Goal: Transaction & Acquisition: Purchase product/service

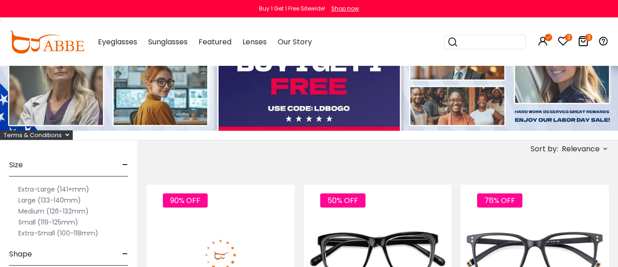
scroll to position [91, 0]
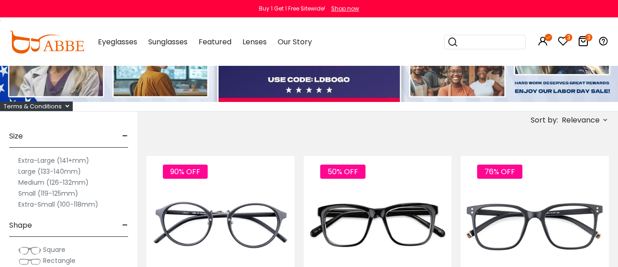
click at [560, 38] on icon at bounding box center [562, 41] width 11 height 11
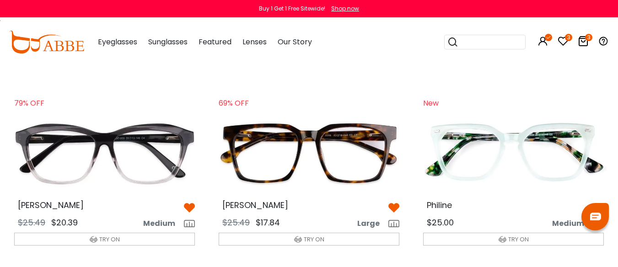
scroll to position [1143, 0]
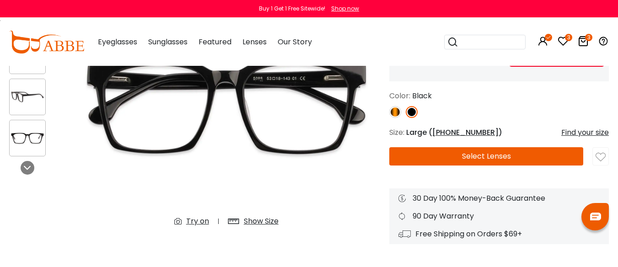
scroll to position [91, 0]
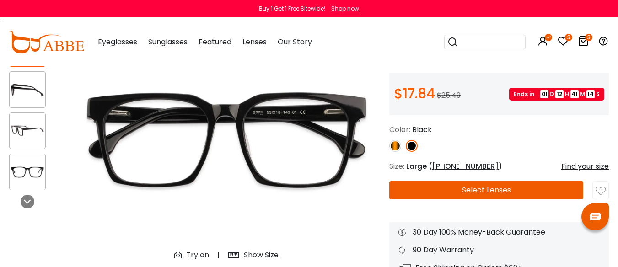
click at [395, 152] on img at bounding box center [395, 146] width 12 height 12
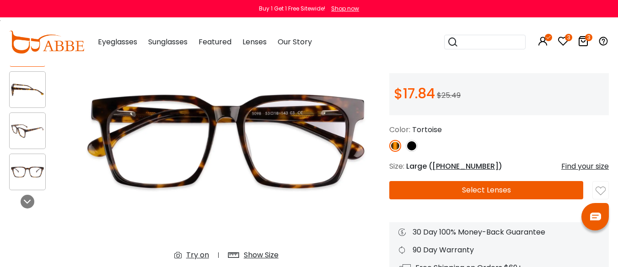
click at [411, 152] on img at bounding box center [411, 146] width 12 height 12
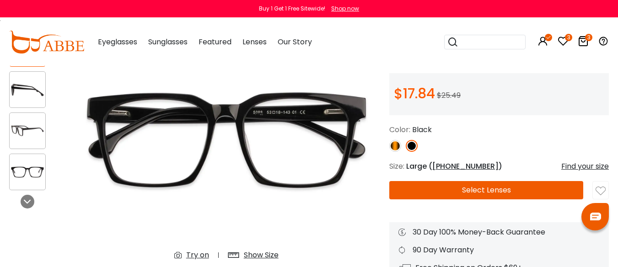
click at [473, 199] on button "Select Lenses" at bounding box center [486, 190] width 194 height 18
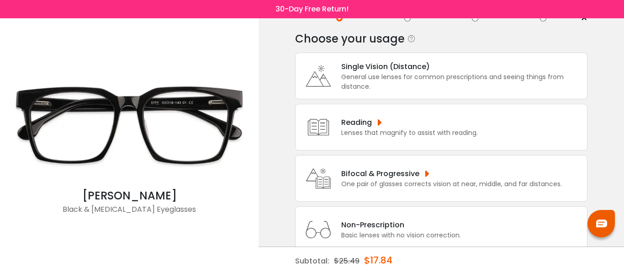
scroll to position [46, 0]
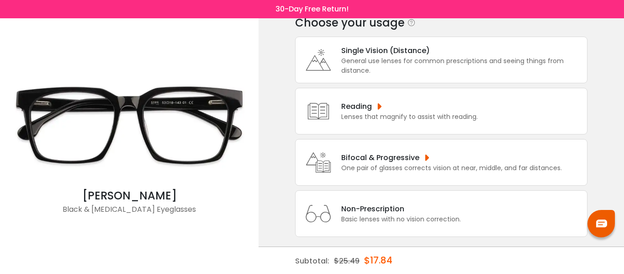
click at [440, 159] on div "Bifocal & Progressive" at bounding box center [451, 157] width 221 height 11
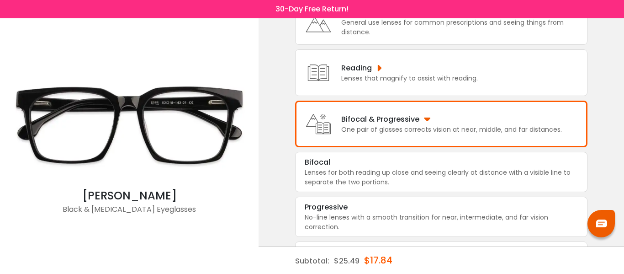
scroll to position [85, 0]
click at [423, 218] on div "No-line lenses with a smooth transition for near, intermediate, and far vision …" at bounding box center [441, 221] width 273 height 19
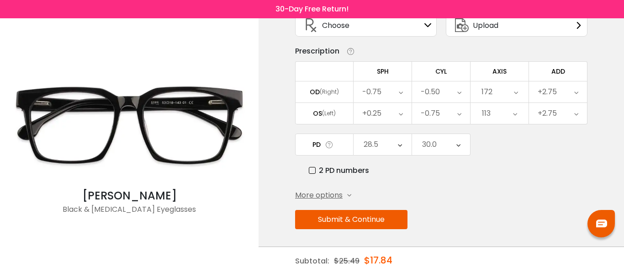
scroll to position [77, 0]
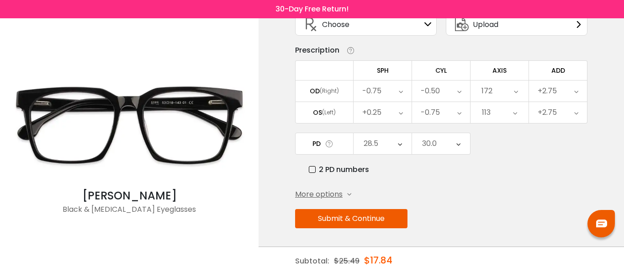
click at [336, 219] on button "Submit & Continue" at bounding box center [351, 218] width 112 height 19
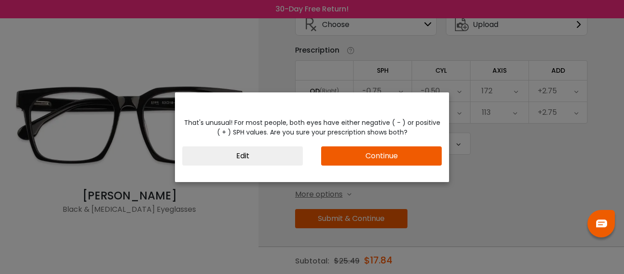
click at [359, 158] on button "Continue" at bounding box center [381, 155] width 121 height 19
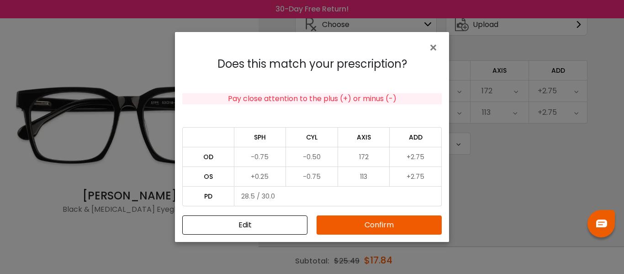
click at [378, 224] on button "Confirm" at bounding box center [379, 224] width 125 height 19
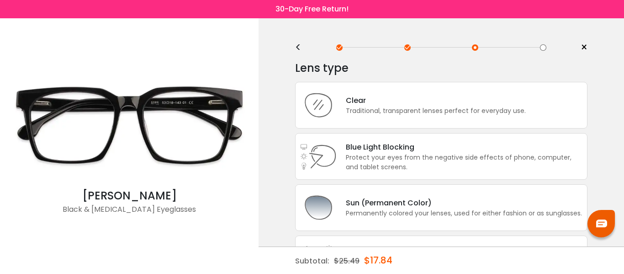
scroll to position [0, 0]
click at [416, 107] on div "Traditional, transparent lenses perfect for everyday use." at bounding box center [436, 112] width 180 height 10
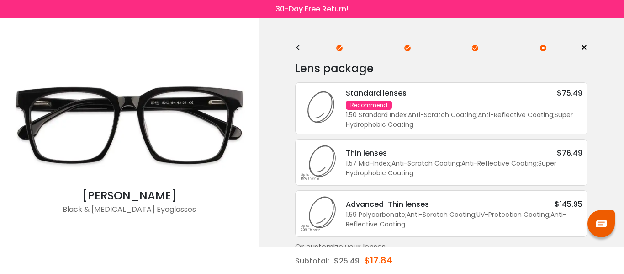
click at [416, 106] on div "Standard lenses $75.49 Recommend 1.50 Standard Index ; Anti-Scratch Coating ; A…" at bounding box center [460, 108] width 246 height 42
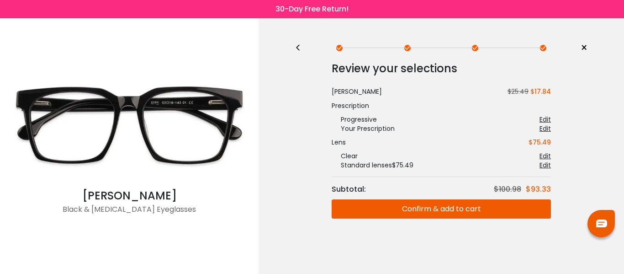
click at [416, 211] on button "Confirm & add to cart" at bounding box center [441, 208] width 219 height 19
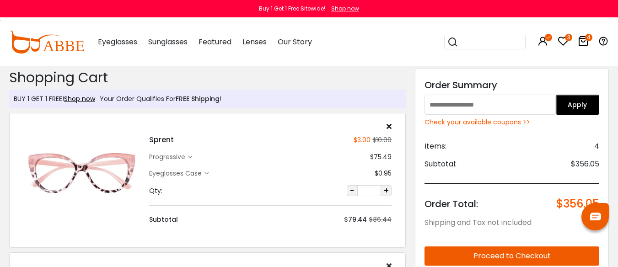
click at [389, 127] on icon at bounding box center [388, 126] width 5 height 7
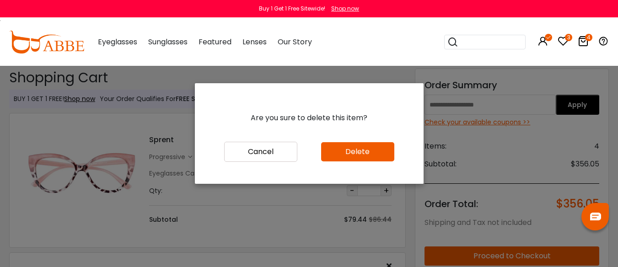
click at [354, 159] on button "Delete" at bounding box center [357, 151] width 73 height 19
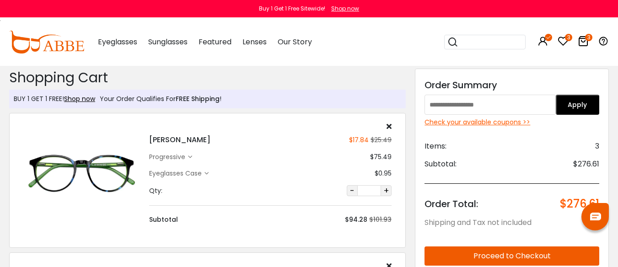
click at [475, 123] on div "Check your available coupons >>" at bounding box center [511, 122] width 175 height 10
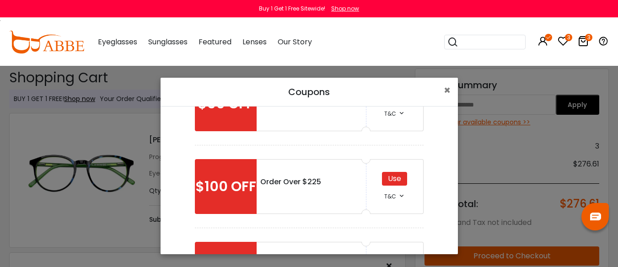
scroll to position [137, 0]
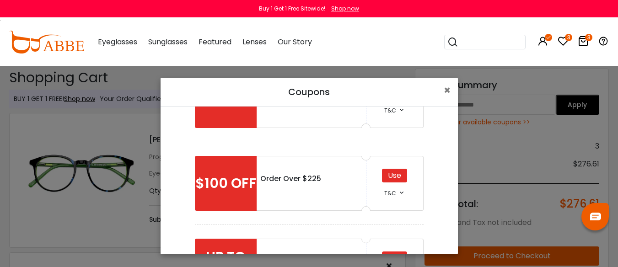
click at [390, 181] on div "Use" at bounding box center [394, 176] width 25 height 14
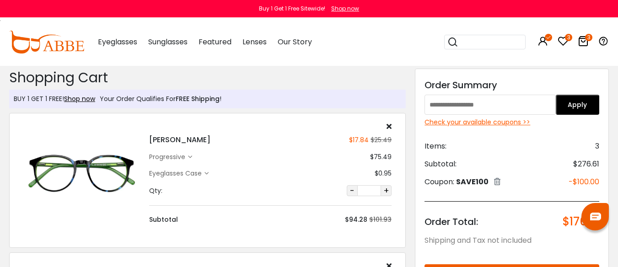
click at [388, 127] on icon at bounding box center [388, 126] width 5 height 7
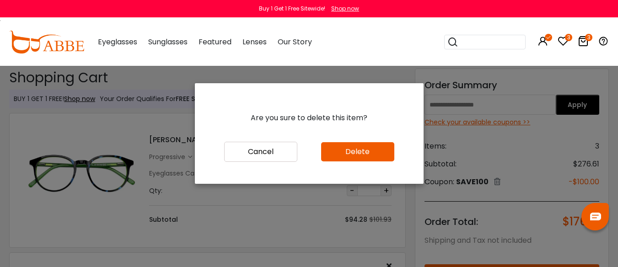
click at [361, 156] on button "Delete" at bounding box center [357, 151] width 73 height 19
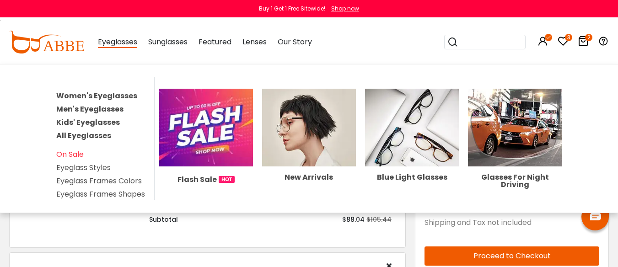
click at [100, 114] on link "Men's Eyeglasses" at bounding box center [89, 109] width 67 height 11
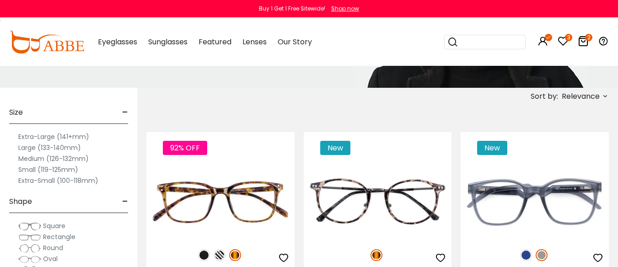
scroll to position [183, 0]
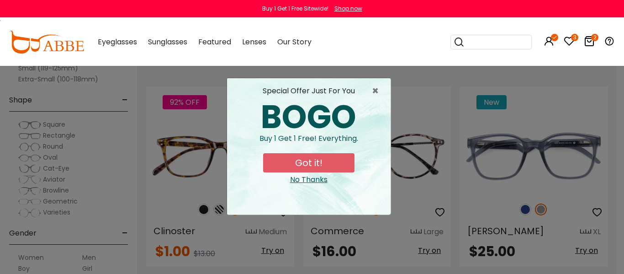
click at [318, 169] on button "Got it!" at bounding box center [308, 162] width 91 height 19
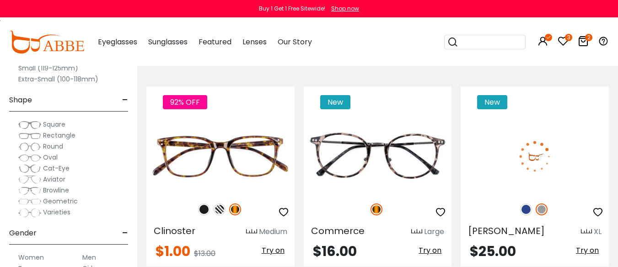
click at [541, 215] on img at bounding box center [541, 209] width 12 height 12
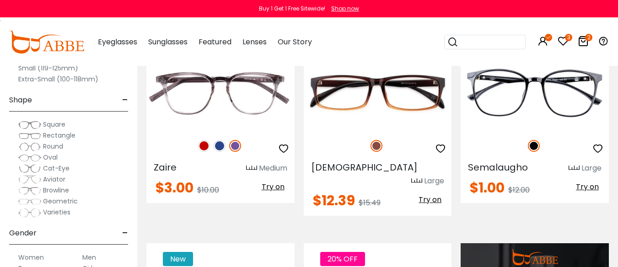
scroll to position [686, 0]
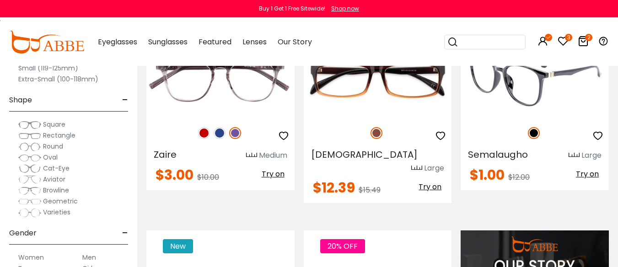
click at [532, 117] on img at bounding box center [534, 80] width 148 height 74
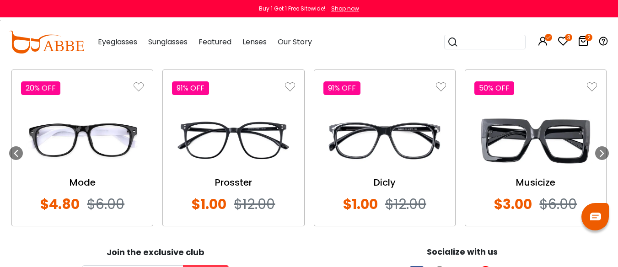
scroll to position [777, 0]
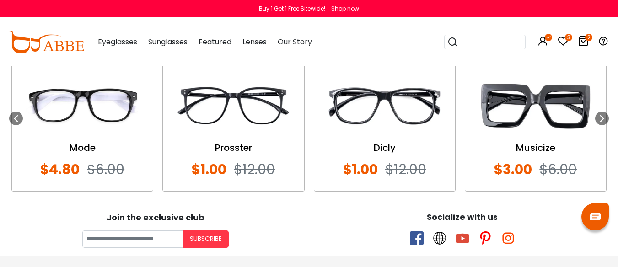
click at [257, 114] on img at bounding box center [233, 105] width 123 height 61
click at [603, 122] on icon at bounding box center [601, 118] width 7 height 7
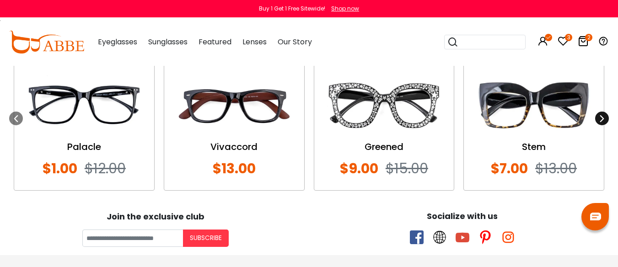
click at [600, 122] on icon at bounding box center [601, 118] width 7 height 7
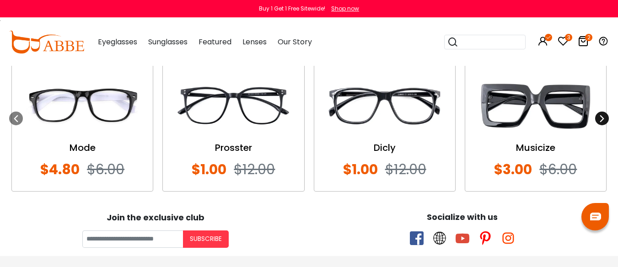
click at [600, 122] on icon at bounding box center [601, 118] width 7 height 7
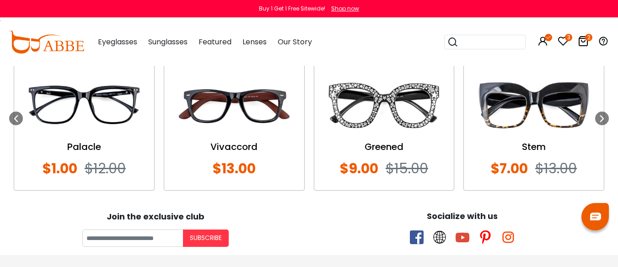
click at [80, 132] on img at bounding box center [84, 105] width 122 height 61
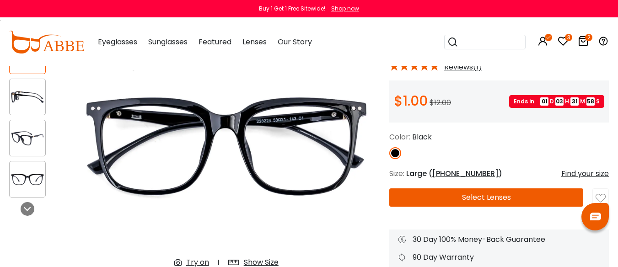
scroll to position [91, 0]
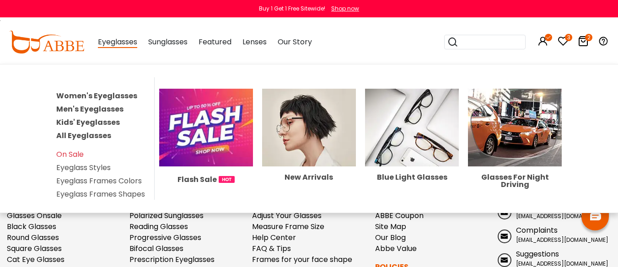
scroll to position [960, 0]
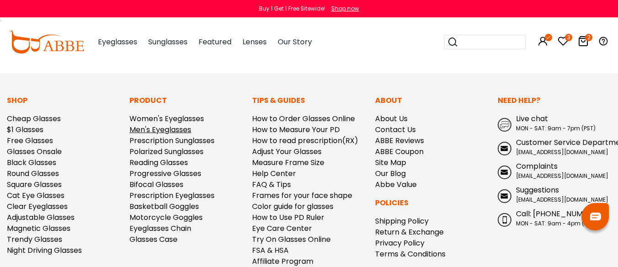
click at [180, 135] on link "Men's Eyeglasses" at bounding box center [160, 129] width 62 height 11
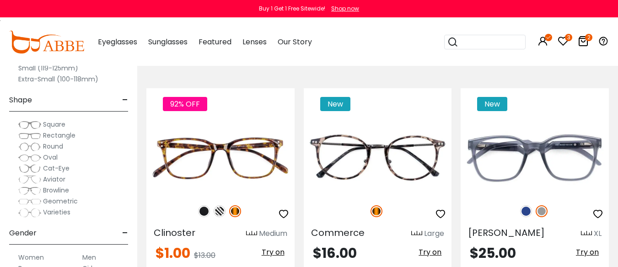
scroll to position [183, 0]
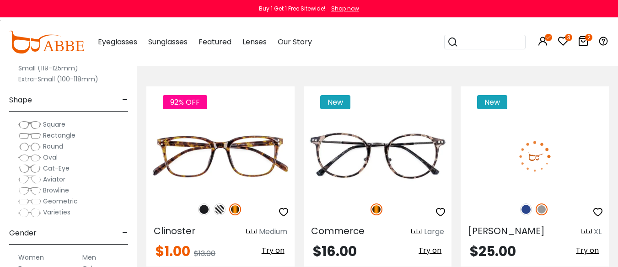
click at [540, 163] on img at bounding box center [534, 156] width 148 height 74
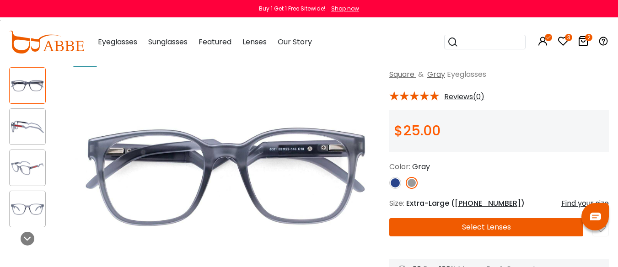
scroll to position [91, 0]
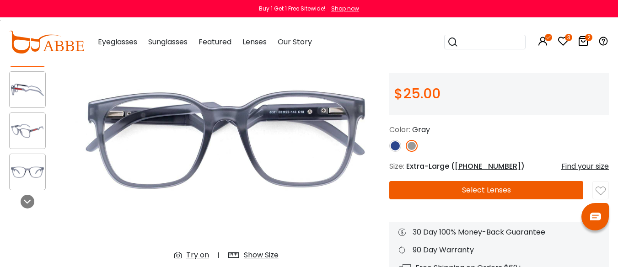
click at [29, 133] on img at bounding box center [28, 131] width 36 height 18
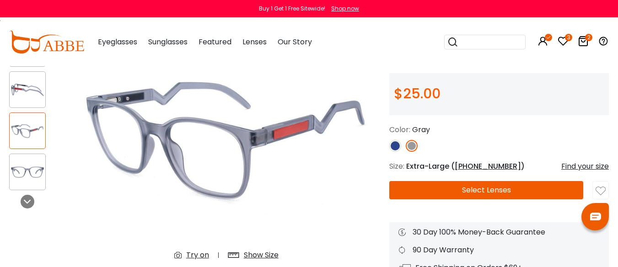
click at [396, 152] on img at bounding box center [395, 146] width 12 height 12
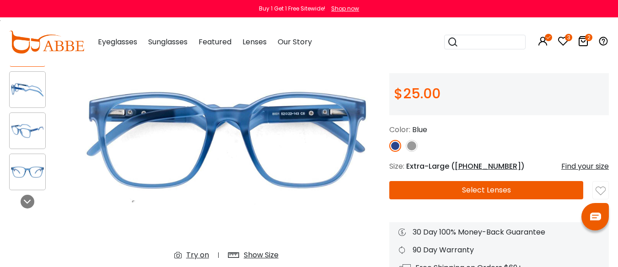
click at [29, 134] on img at bounding box center [28, 131] width 36 height 18
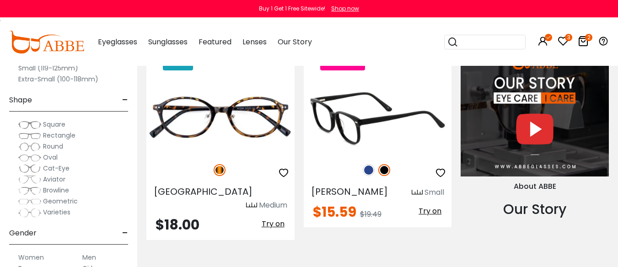
scroll to position [914, 0]
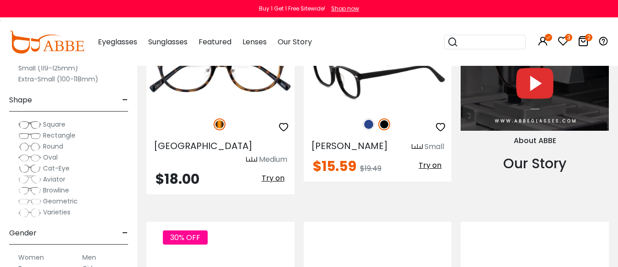
click at [367, 130] on img at bounding box center [369, 124] width 12 height 12
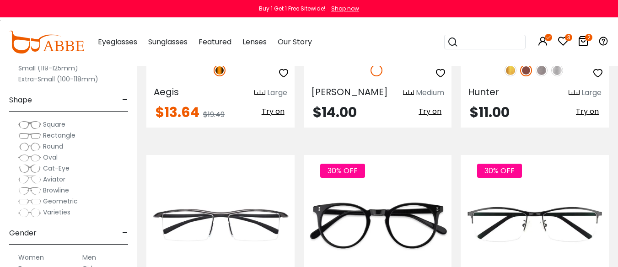
scroll to position [1143, 0]
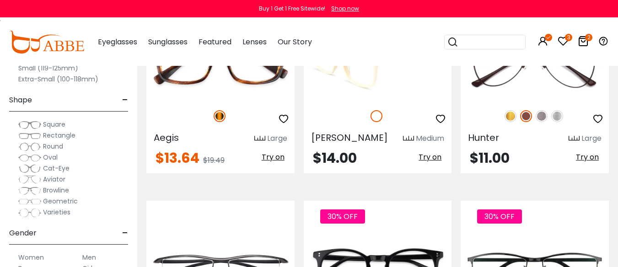
click at [365, 100] on img at bounding box center [378, 63] width 148 height 74
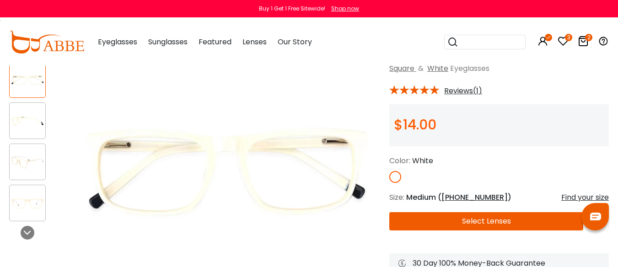
scroll to position [91, 0]
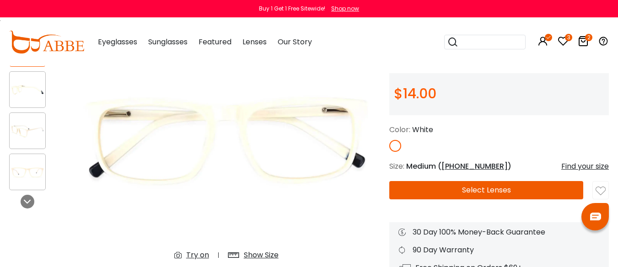
click at [26, 132] on img at bounding box center [28, 131] width 36 height 18
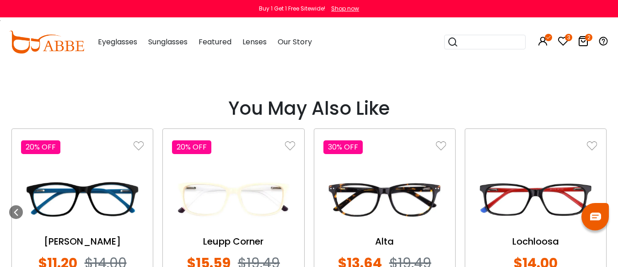
scroll to position [869, 0]
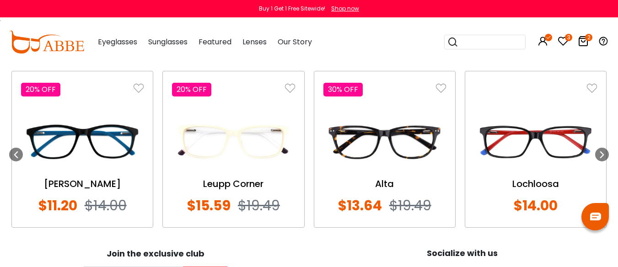
click at [232, 162] on img at bounding box center [233, 141] width 123 height 61
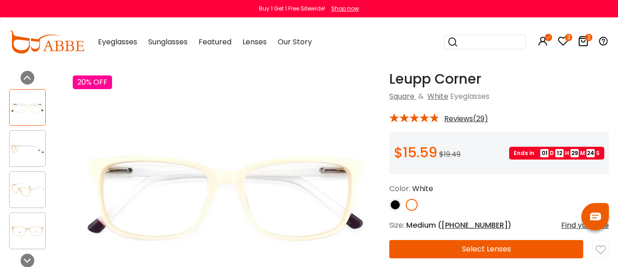
scroll to position [46, 0]
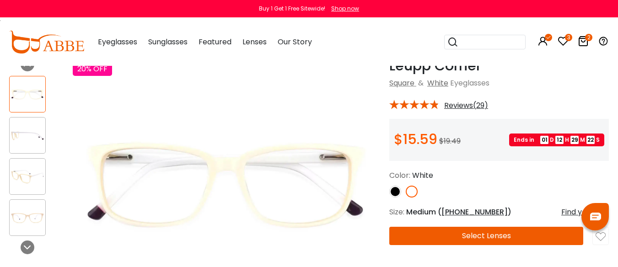
click at [26, 142] on img at bounding box center [28, 136] width 36 height 18
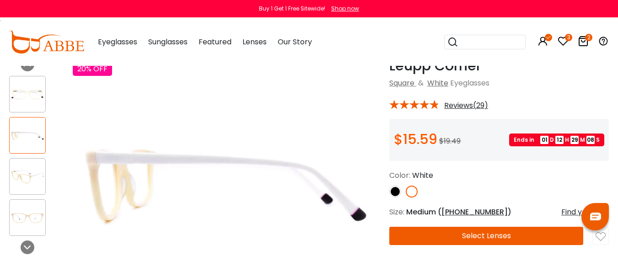
click at [28, 178] on img at bounding box center [28, 177] width 36 height 18
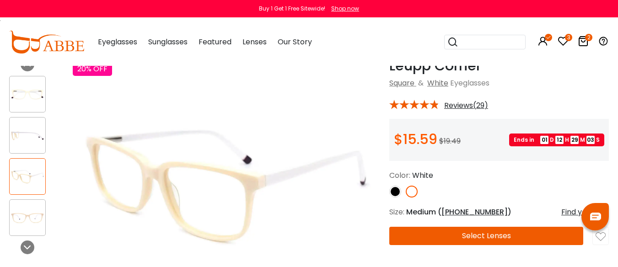
click at [34, 218] on img at bounding box center [28, 218] width 36 height 18
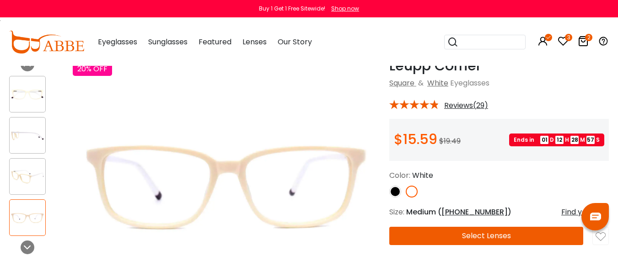
click at [30, 96] on img at bounding box center [28, 94] width 36 height 18
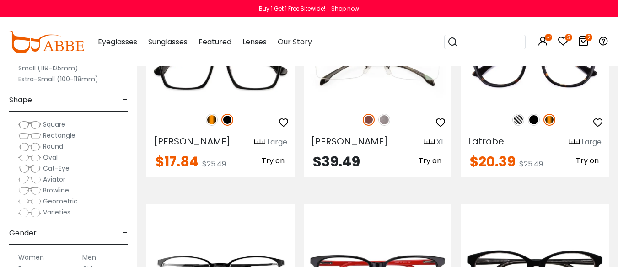
scroll to position [1600, 0]
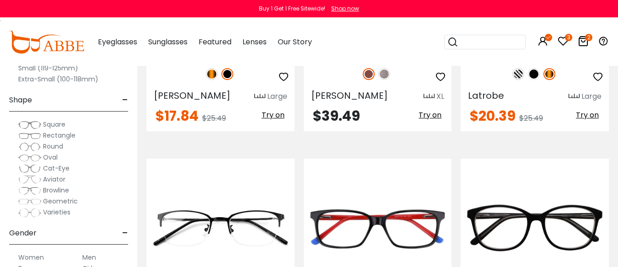
click at [383, 80] on img at bounding box center [384, 74] width 12 height 12
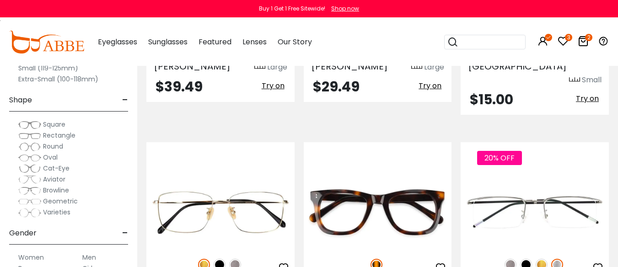
scroll to position [2103, 0]
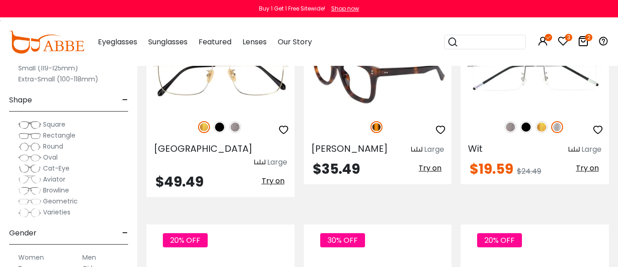
scroll to position [2194, 0]
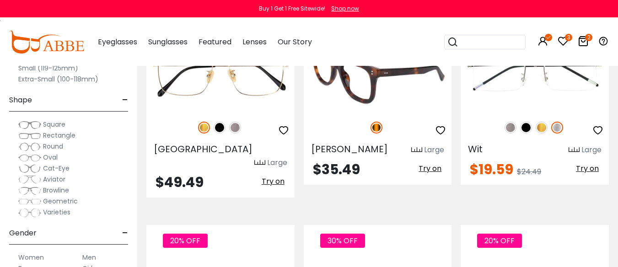
click at [354, 112] on img at bounding box center [378, 75] width 148 height 74
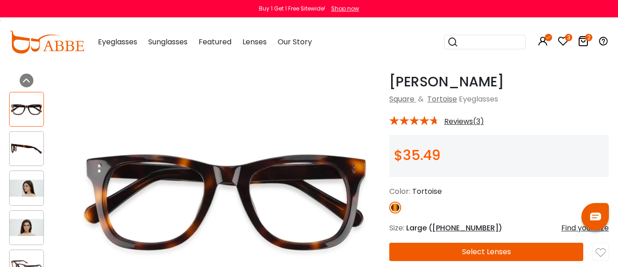
scroll to position [46, 0]
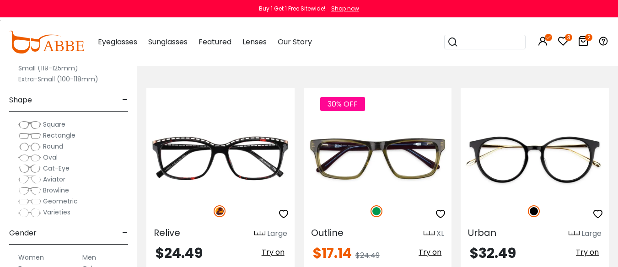
scroll to position [2560, 0]
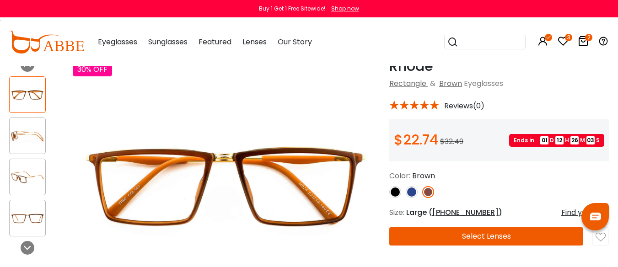
scroll to position [91, 0]
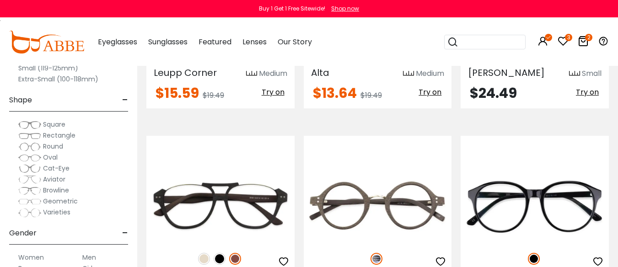
scroll to position [3703, 0]
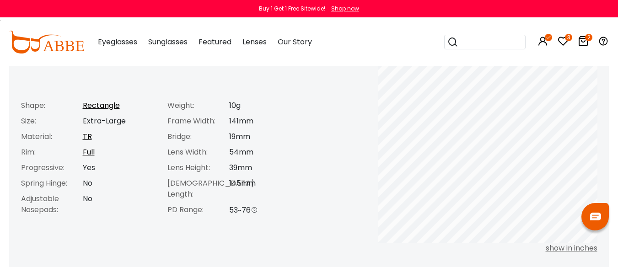
scroll to position [411, 0]
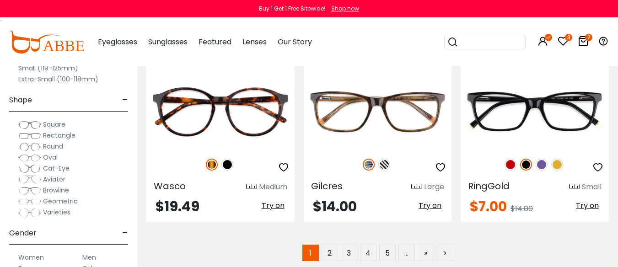
scroll to position [4388, 0]
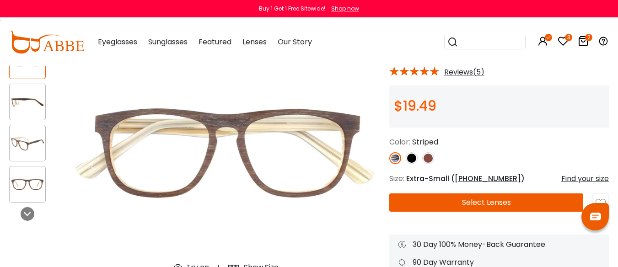
scroll to position [91, 0]
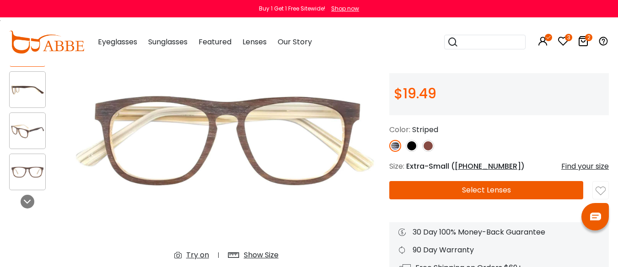
click at [412, 152] on img at bounding box center [411, 146] width 12 height 12
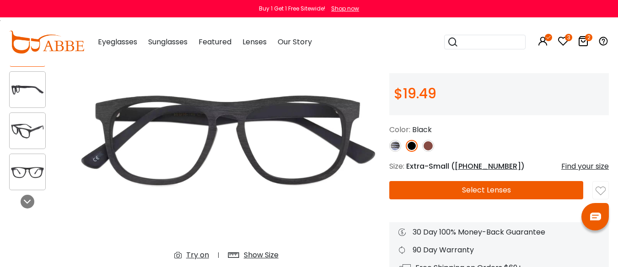
click at [428, 152] on img at bounding box center [428, 146] width 12 height 12
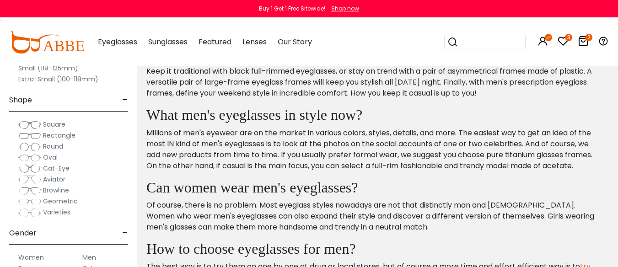
scroll to position [4617, 0]
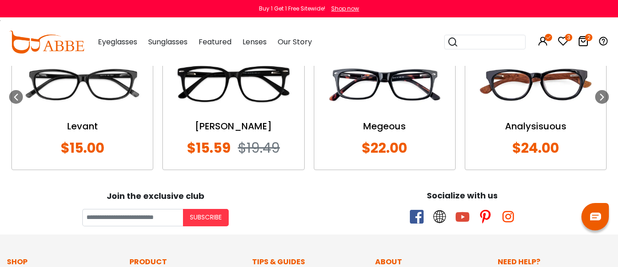
scroll to position [1097, 0]
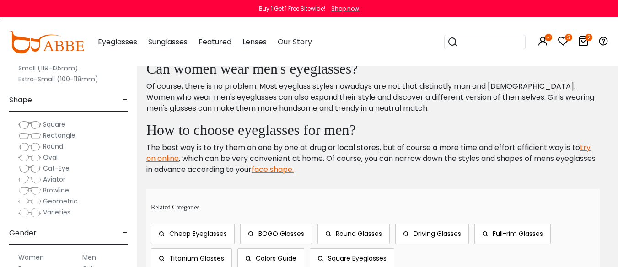
scroll to position [4754, 0]
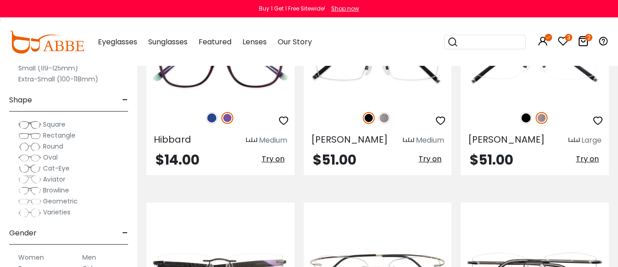
scroll to position [229, 0]
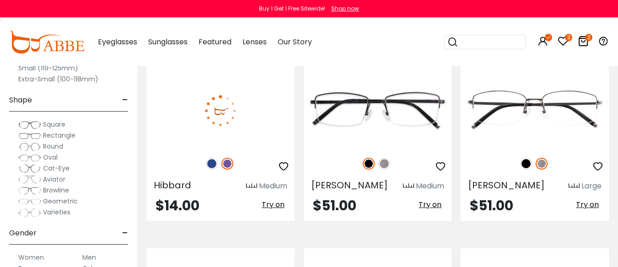
click at [212, 170] on img at bounding box center [212, 164] width 12 height 12
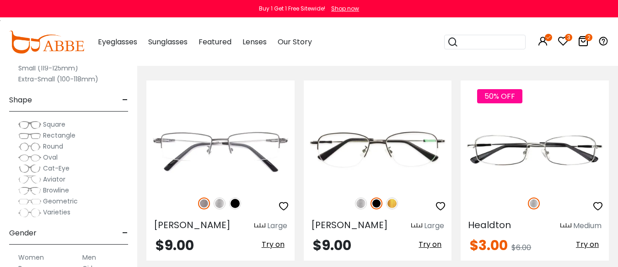
scroll to position [1646, 0]
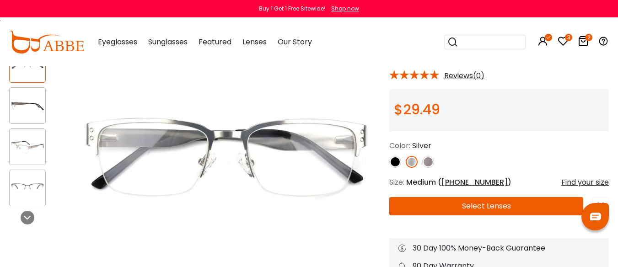
scroll to position [91, 0]
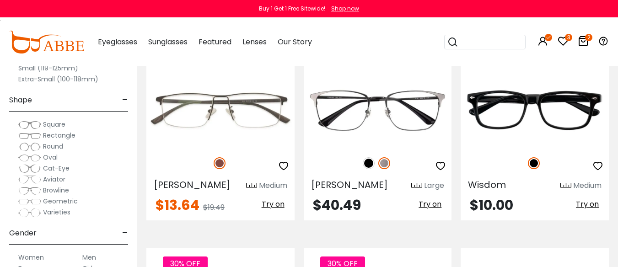
scroll to position [3428, 0]
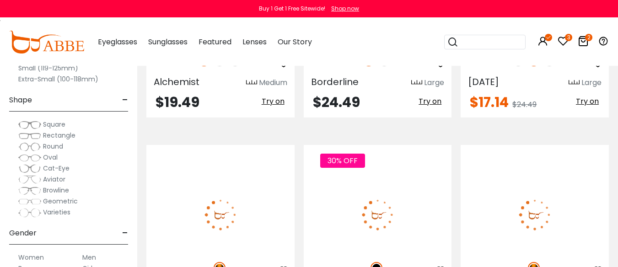
scroll to position [4160, 0]
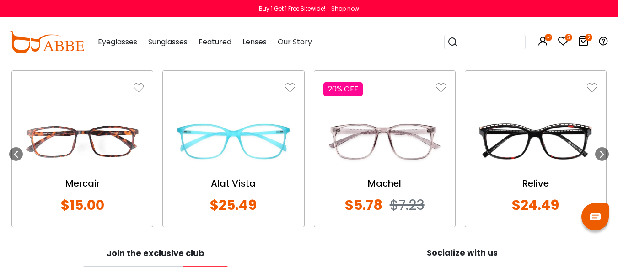
scroll to position [731, 0]
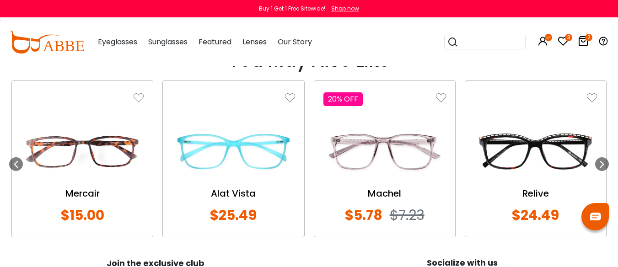
click at [559, 169] on img at bounding box center [535, 151] width 123 height 61
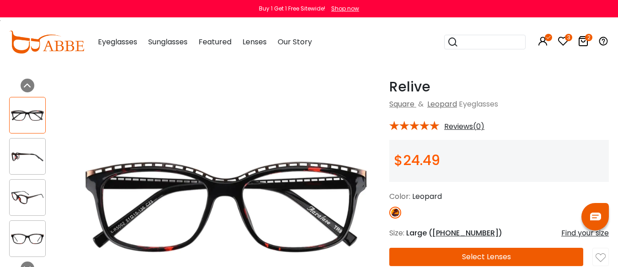
scroll to position [91, 0]
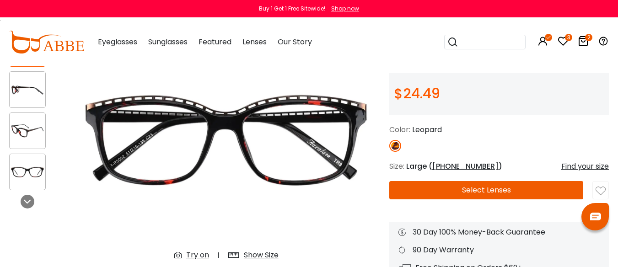
click at [499, 199] on button "Select Lenses" at bounding box center [486, 190] width 194 height 18
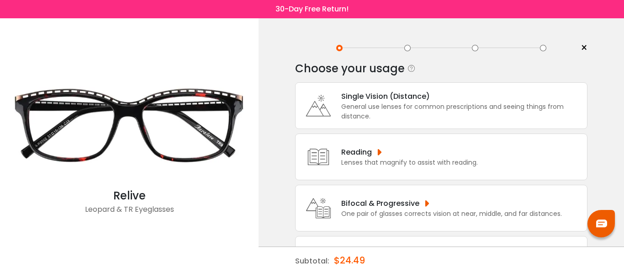
click at [425, 209] on div "One pair of glasses corrects vision at near, middle, and far distances." at bounding box center [451, 214] width 221 height 10
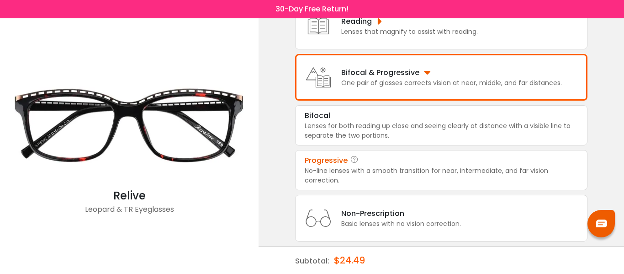
scroll to position [149, 0]
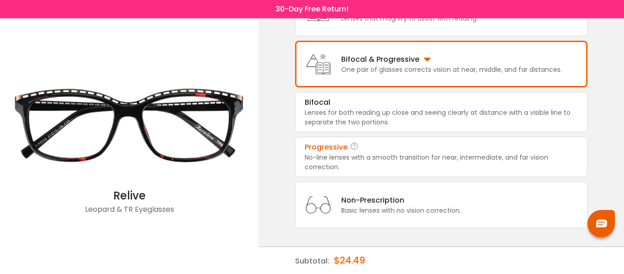
click at [427, 161] on div "No-line lenses with a smooth transition for near, intermediate, and far vision …" at bounding box center [441, 162] width 273 height 19
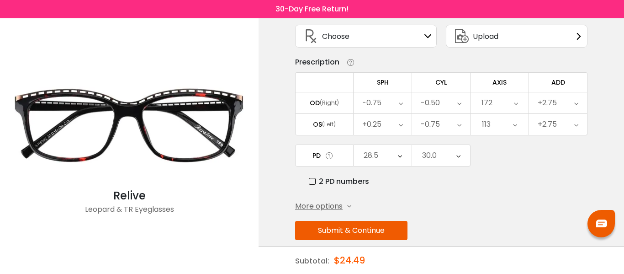
scroll to position [77, 0]
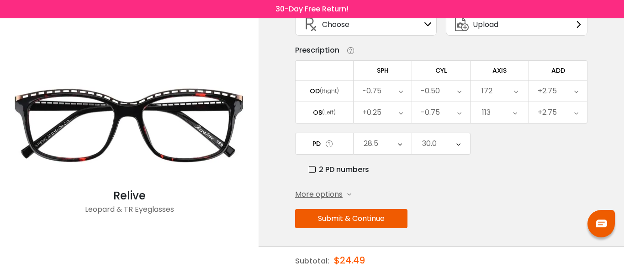
click at [344, 218] on button "Submit & Continue" at bounding box center [351, 218] width 112 height 19
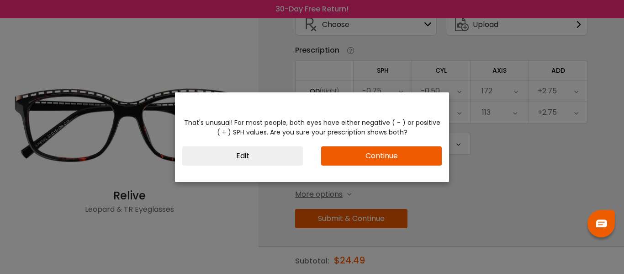
click at [368, 155] on button "Continue" at bounding box center [381, 155] width 121 height 19
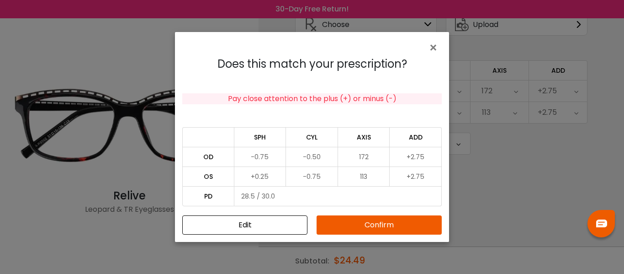
click at [378, 225] on button "Confirm" at bounding box center [379, 224] width 125 height 19
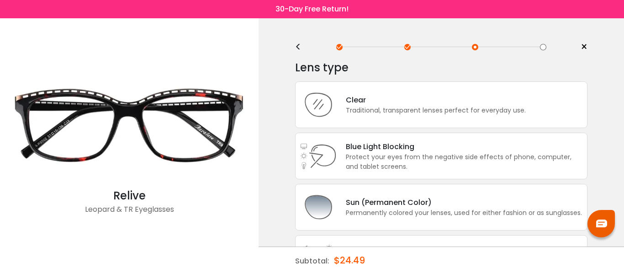
scroll to position [0, 0]
click at [438, 104] on div "Clear" at bounding box center [436, 100] width 180 height 11
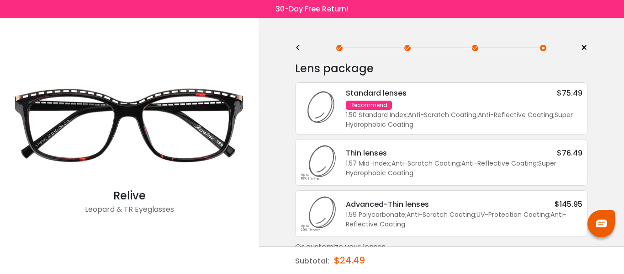
click at [433, 107] on div "Standard lenses $75.49 Recommend 1.50 Standard Index ; Anti-Scratch Coating ; A…" at bounding box center [460, 108] width 246 height 42
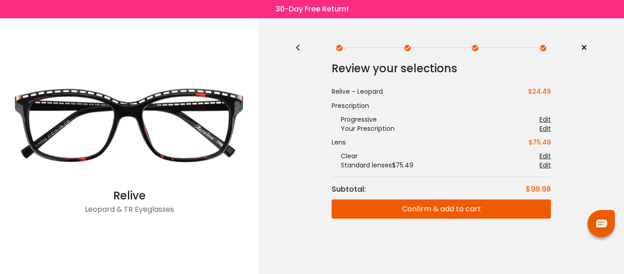
click at [453, 208] on button "Confirm & add to cart" at bounding box center [441, 208] width 219 height 19
